Goal: Find specific fact: Find specific fact

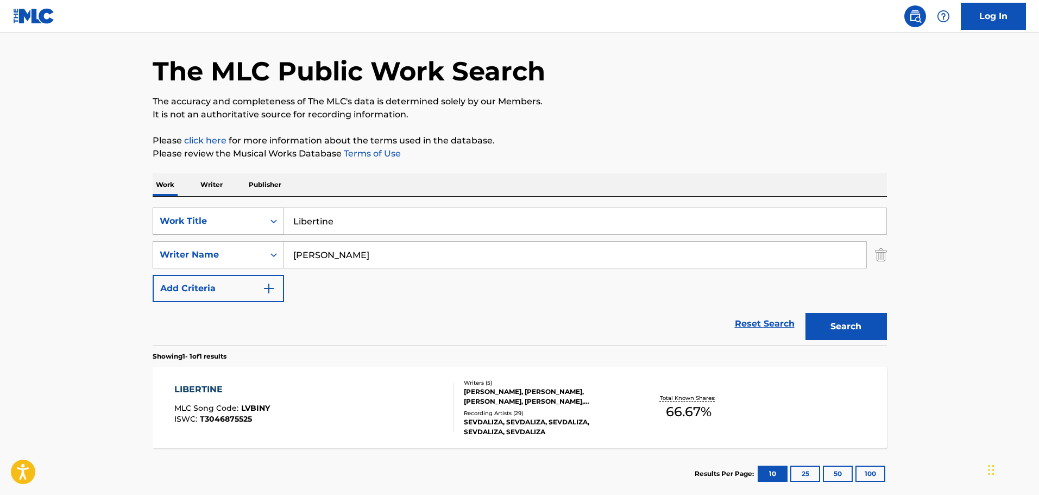
drag, startPoint x: 354, startPoint y: 223, endPoint x: 280, endPoint y: 223, distance: 73.3
click at [280, 223] on div "SearchWithCriteria26c71c12-ed18-47b8-95c8-2caf7843d4e2 Work Title Libertine" at bounding box center [520, 220] width 734 height 27
paste input "No Way"
type input "No Way"
click at [867, 329] on button "Search" at bounding box center [845, 326] width 81 height 27
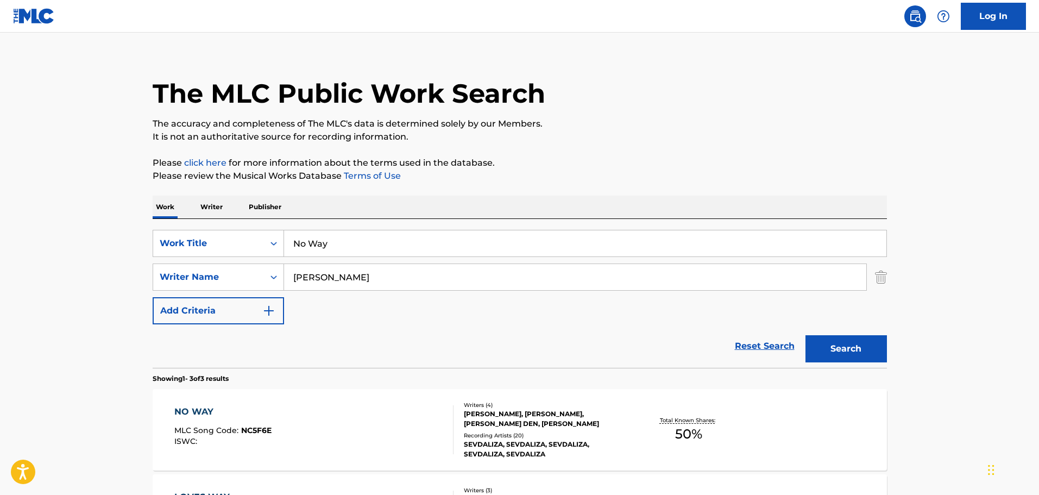
scroll to position [34, 0]
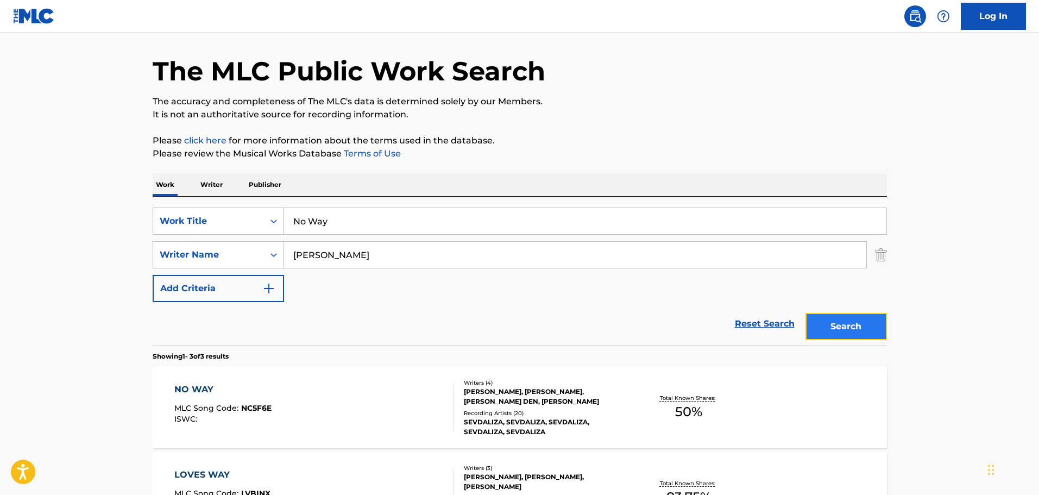
click at [853, 327] on button "Search" at bounding box center [845, 326] width 81 height 27
click at [551, 383] on div "Writers ( 4 )" at bounding box center [546, 382] width 164 height 8
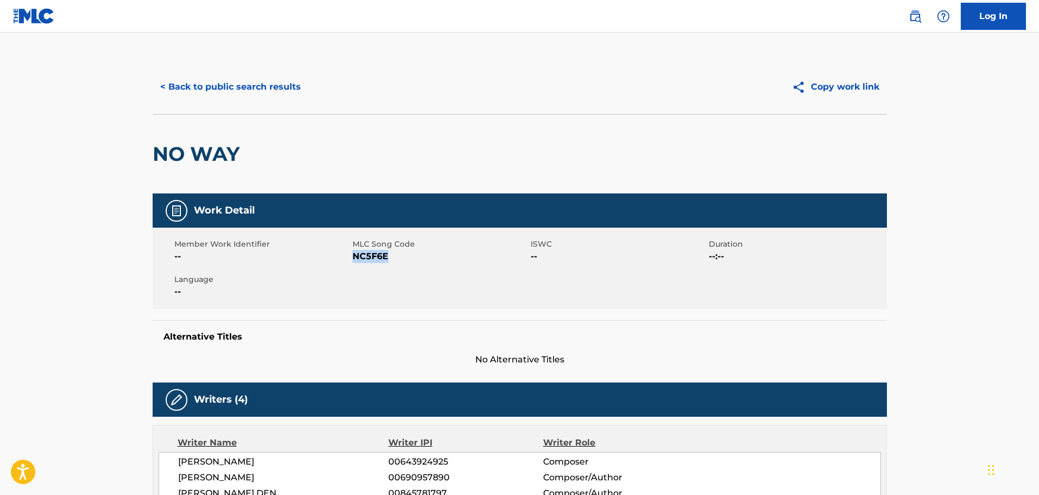
drag, startPoint x: 390, startPoint y: 263, endPoint x: 355, endPoint y: 263, distance: 35.8
click at [355, 263] on div "Member Work Identifier -- MLC Song Code NC5F6E ISWC -- Duration --:-- Language …" at bounding box center [520, 268] width 734 height 81
copy span "NC5F6E"
